Goal: Check status

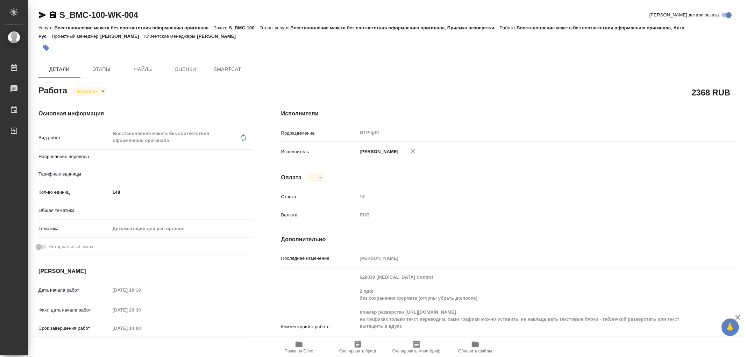
type textarea "x"
type input "англ-рус"
type textarea "x"
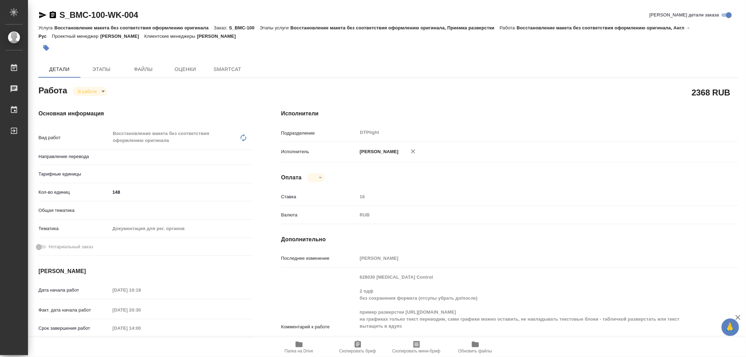
type textarea "x"
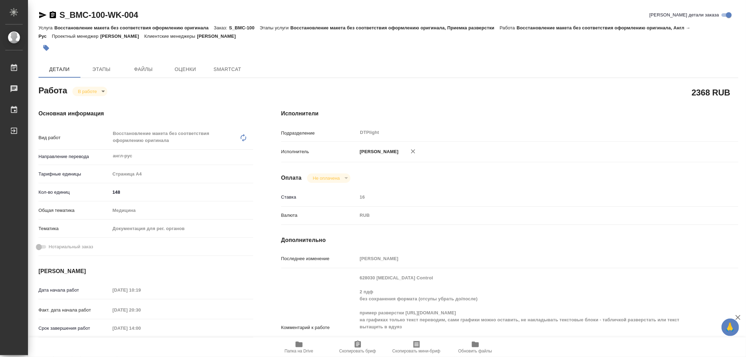
type textarea "x"
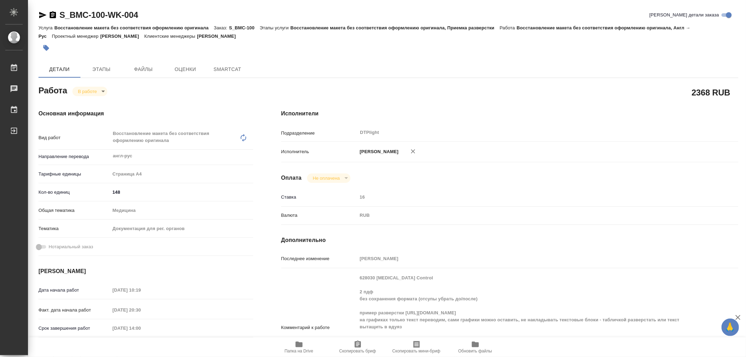
type textarea "x"
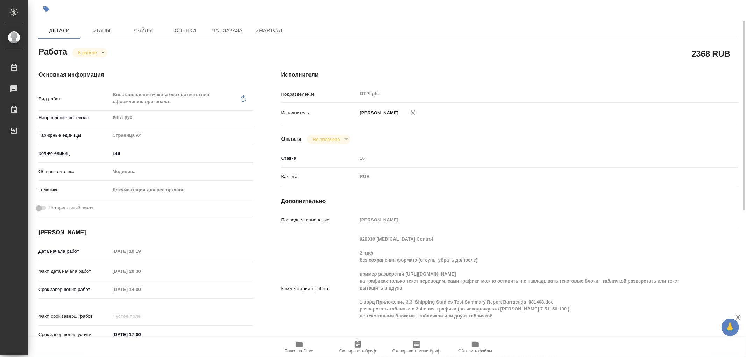
type textarea "x"
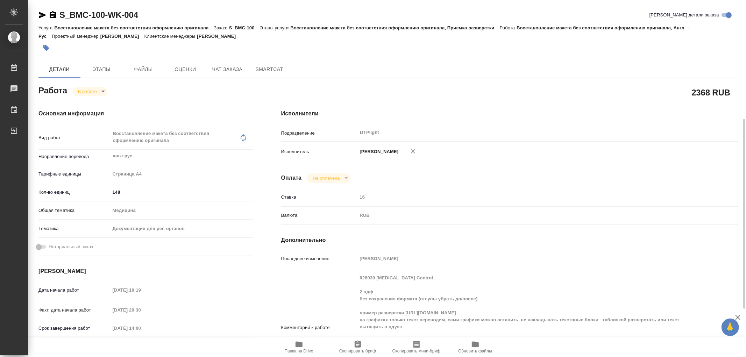
scroll to position [116, 0]
